Goal: Use online tool/utility

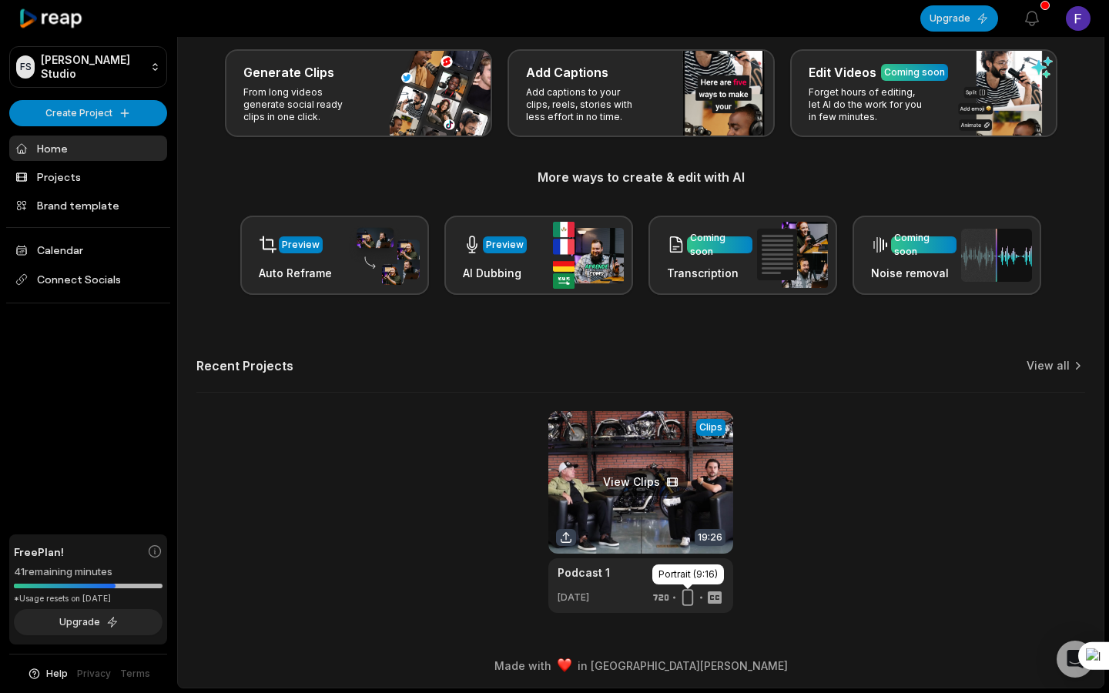
click at [685, 600] on icon at bounding box center [687, 597] width 18 height 18
click at [692, 602] on icon at bounding box center [687, 597] width 18 height 18
click at [662, 474] on link at bounding box center [640, 512] width 185 height 202
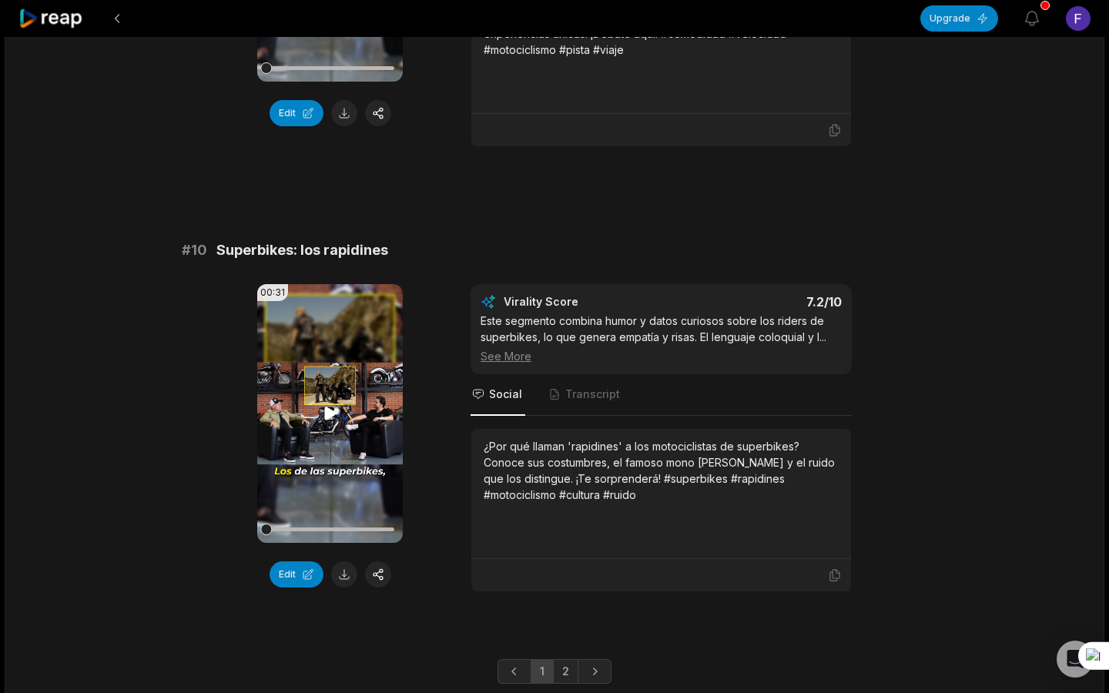
scroll to position [4067, 0]
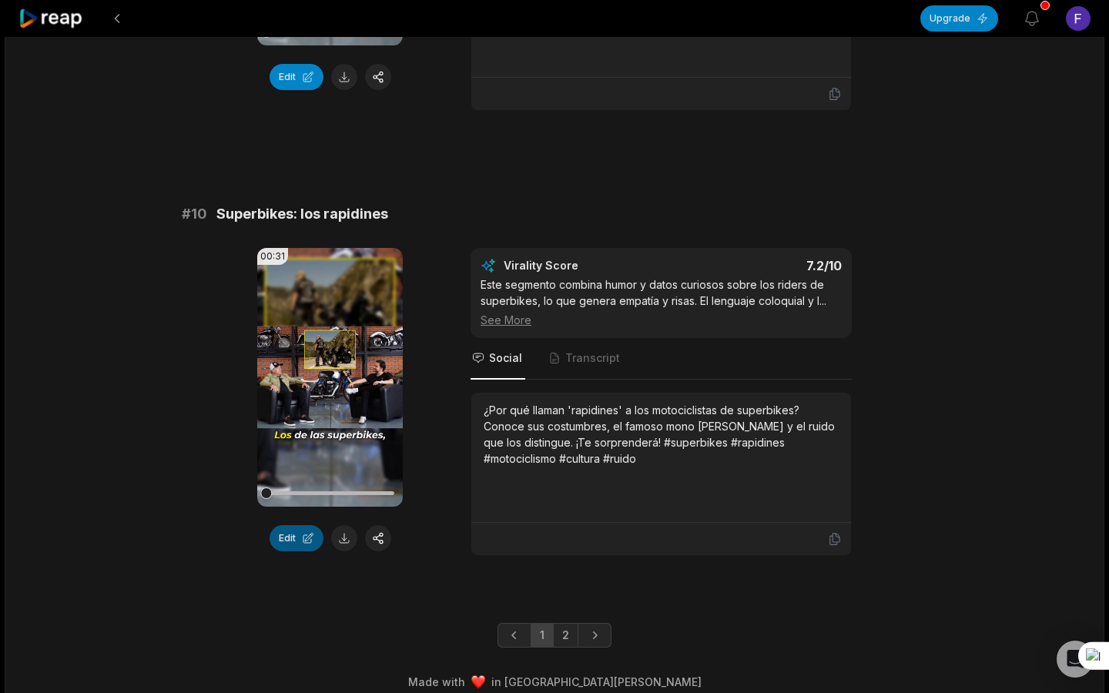
click at [303, 525] on button "Edit" at bounding box center [297, 538] width 54 height 26
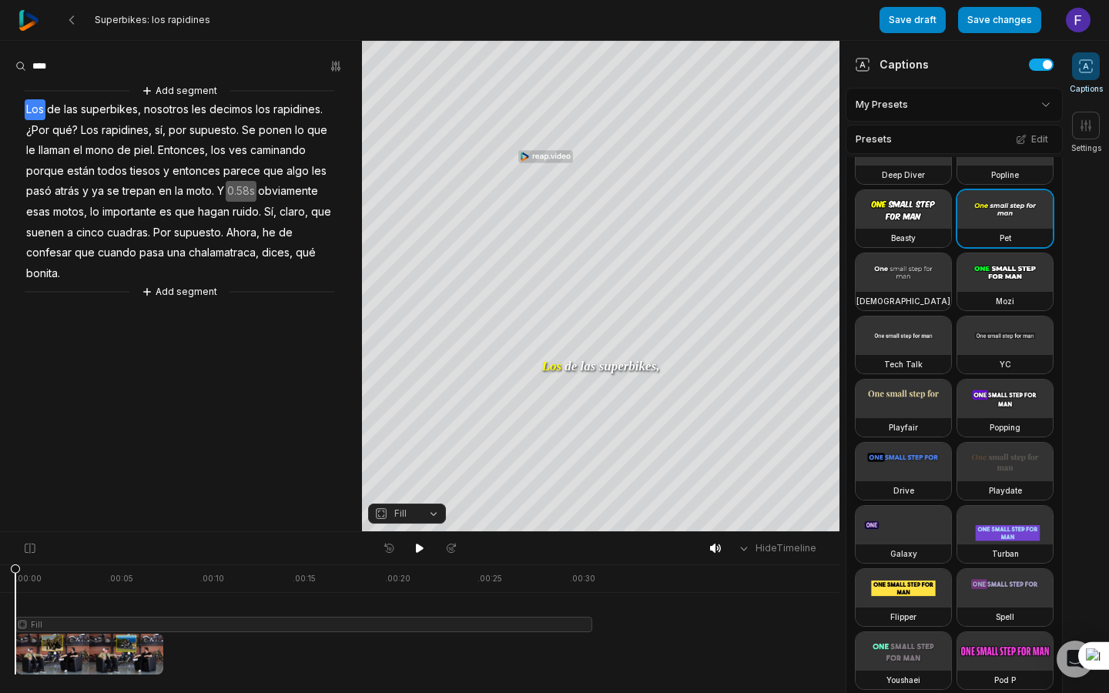
scroll to position [59, 0]
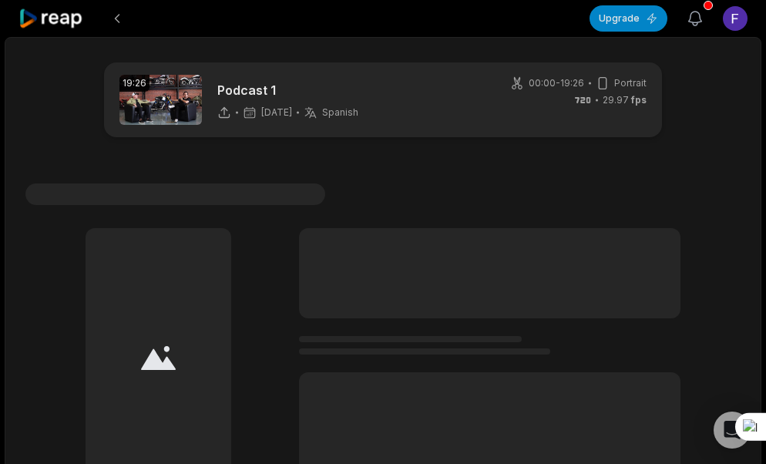
click at [692, 24] on icon "button" at bounding box center [695, 19] width 13 height 14
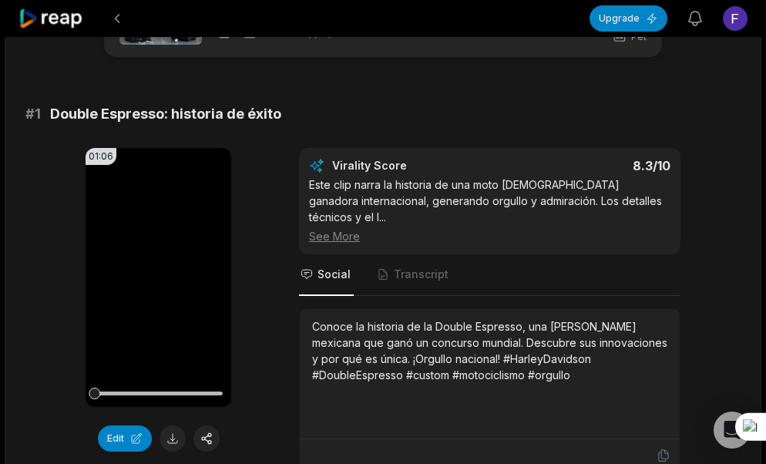
click at [692, 24] on icon "button" at bounding box center [695, 19] width 13 height 14
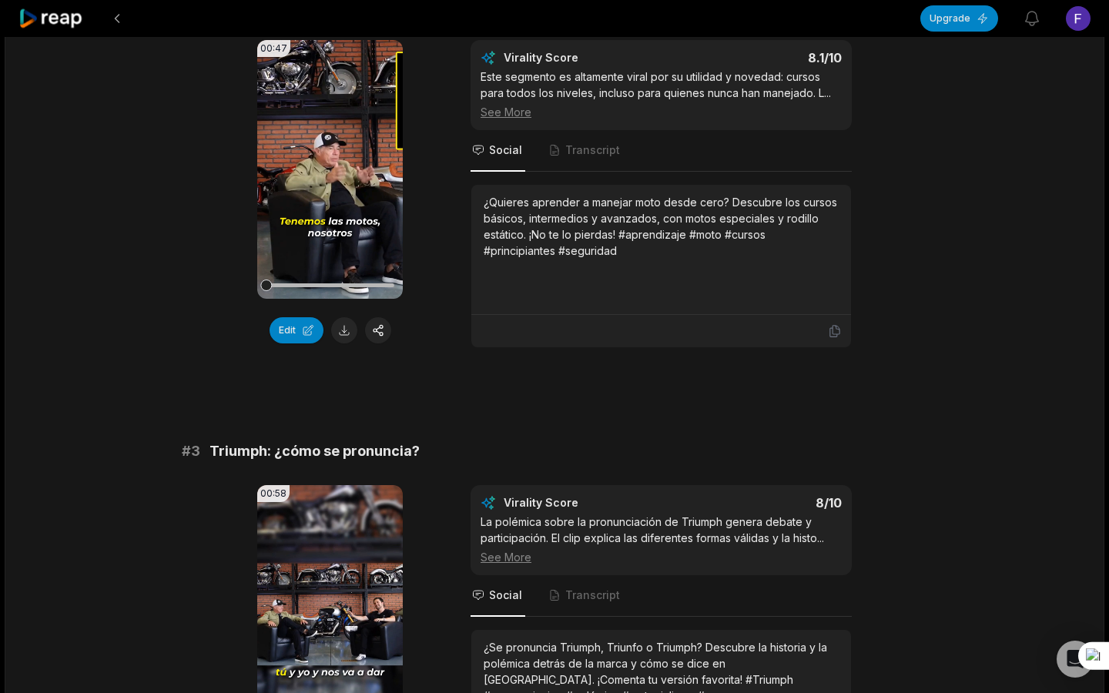
scroll to position [511, 0]
